Goal: Find specific page/section: Find specific page/section

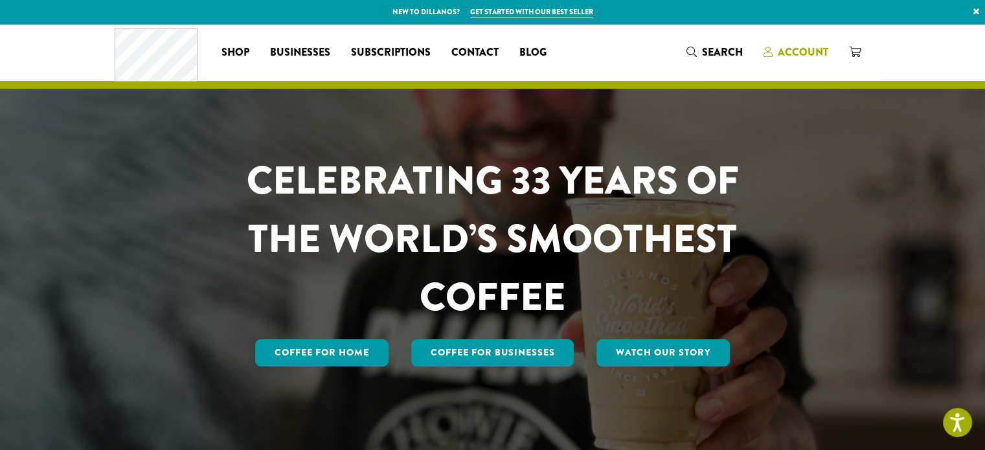
click at [794, 51] on span "Account" at bounding box center [803, 52] width 51 height 15
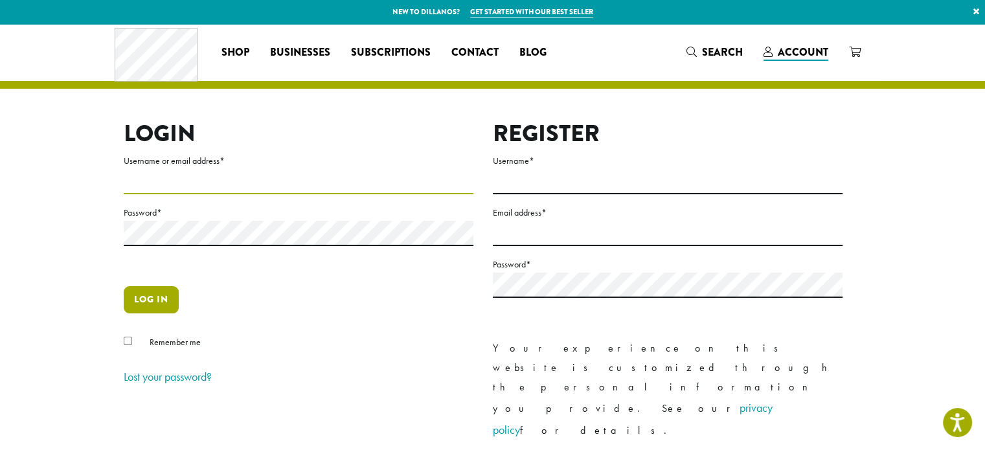
type input "**********"
click at [159, 300] on button "Log in" at bounding box center [151, 299] width 55 height 27
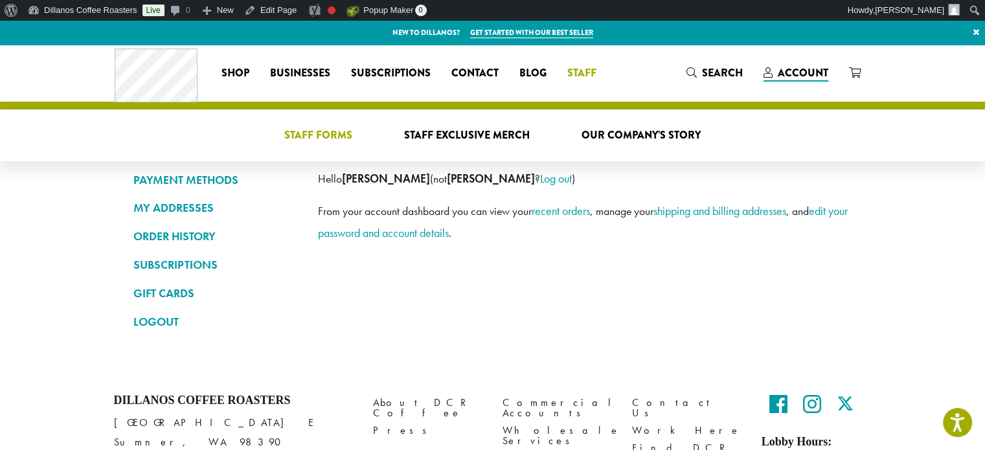
click at [334, 132] on span "Staff Forms" at bounding box center [318, 136] width 68 height 16
